Goal: Information Seeking & Learning: Learn about a topic

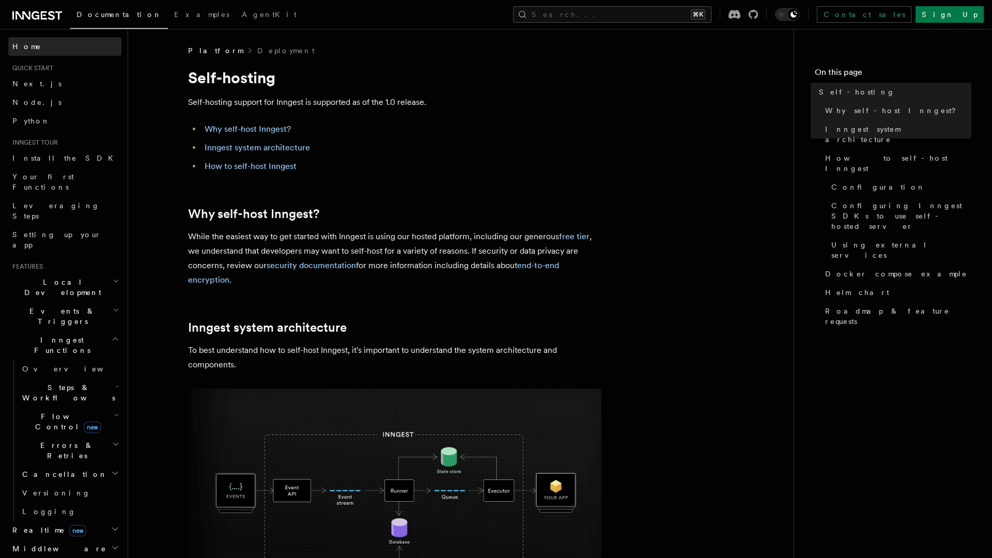
click at [40, 52] on link "Home" at bounding box center [64, 46] width 113 height 19
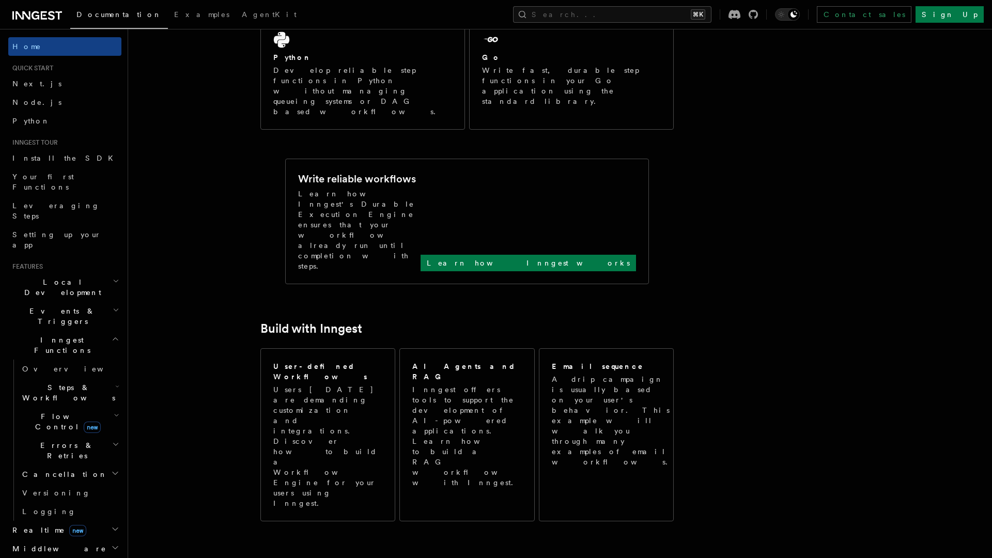
scroll to position [312, 0]
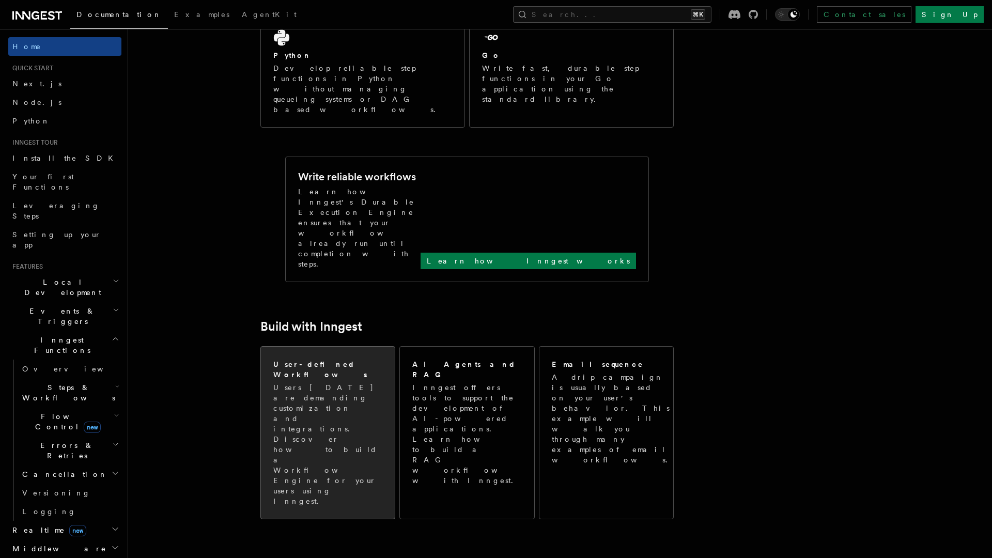
click at [337, 382] on p "Users [DATE] are demanding customization and integrations. Discover how to buil…" at bounding box center [327, 444] width 109 height 124
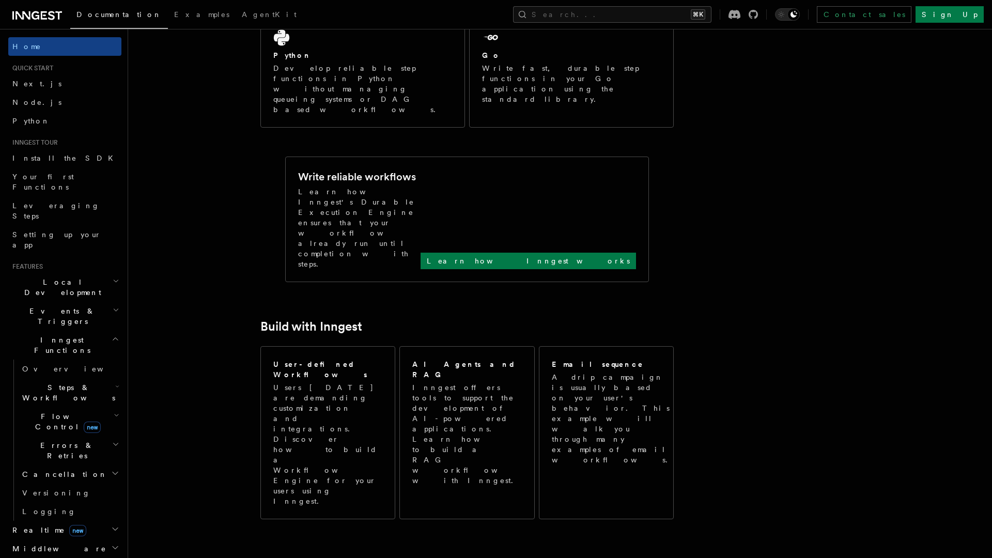
scroll to position [0, 0]
